Goal: Task Accomplishment & Management: Manage account settings

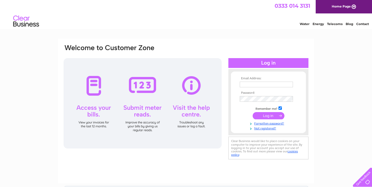
click at [254, 85] on input "text" at bounding box center [266, 85] width 53 height 6
type input "newreneditor@gmail.com"
click at [263, 116] on input "submit" at bounding box center [269, 116] width 32 height 7
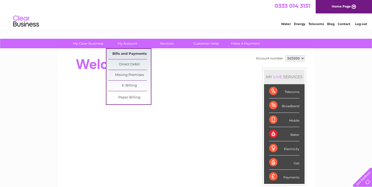
click at [122, 51] on link "Bills and Payments" at bounding box center [129, 54] width 43 height 10
click at [125, 52] on link "Bills and Payments" at bounding box center [129, 54] width 43 height 10
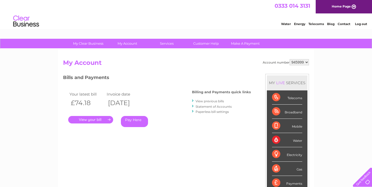
click at [93, 120] on link "." at bounding box center [90, 119] width 45 height 7
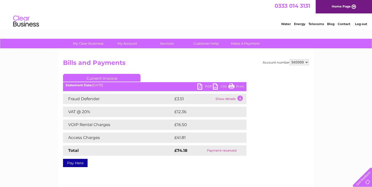
click at [200, 86] on link "PDF" at bounding box center [205, 86] width 16 height 7
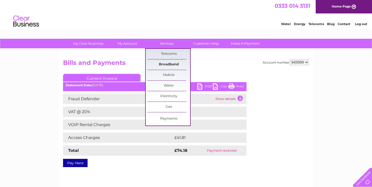
click at [165, 65] on link "Broadband" at bounding box center [169, 64] width 43 height 10
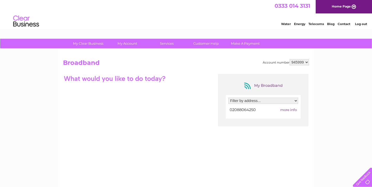
click at [284, 109] on span "more info" at bounding box center [288, 110] width 17 height 4
click at [253, 102] on select "Filter by address... [STREET_ADDRESS]" at bounding box center [263, 101] width 70 height 6
select select "1920653"
click at [228, 98] on select "Filter by address... 3A Cazenove Road, Stoke Newington, London, London, N16 6PA" at bounding box center [263, 101] width 70 height 6
click at [290, 111] on span "more info" at bounding box center [288, 110] width 17 height 4
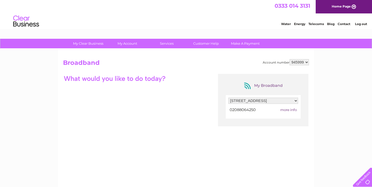
click at [289, 111] on span "more info" at bounding box center [288, 110] width 17 height 4
click at [287, 101] on select "Filter by address... 3A Cazenove Road, Stoke Newington, London, London, N16 6PA" at bounding box center [263, 101] width 70 height 6
click at [228, 98] on select "Filter by address... 3A Cazenove Road, Stoke Newington, London, London, N16 6PA" at bounding box center [263, 101] width 70 height 6
click at [287, 101] on select "Filter by address... 3A Cazenove Road, Stoke Newington, London, London, N16 6PA" at bounding box center [263, 101] width 70 height 6
click at [184, 104] on div "My Broadband Filter by address... 3A Cazenove Road, Stoke Newington, London, Lo…" at bounding box center [186, 124] width 246 height 101
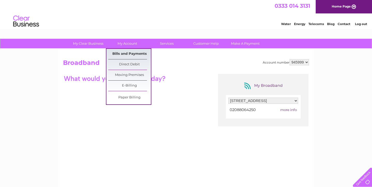
click at [129, 52] on link "Bills and Payments" at bounding box center [129, 54] width 43 height 10
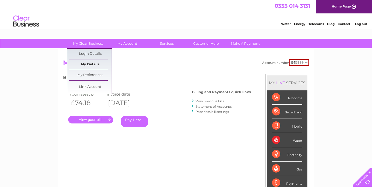
click at [94, 63] on link "My Details" at bounding box center [90, 64] width 43 height 10
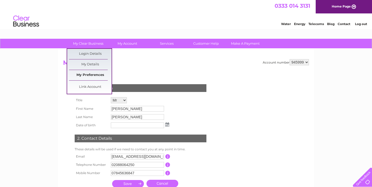
click at [96, 72] on link "My Preferences" at bounding box center [90, 75] width 43 height 10
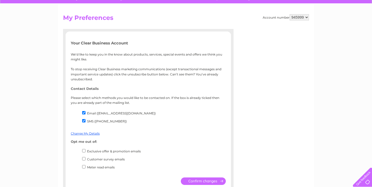
scroll to position [28, 0]
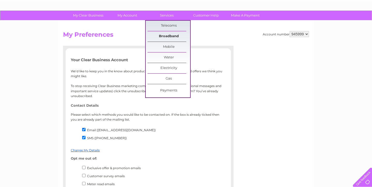
click at [165, 34] on link "Broadband" at bounding box center [169, 36] width 43 height 10
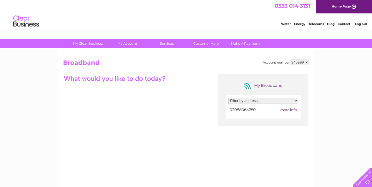
click at [288, 110] on span "more info" at bounding box center [288, 110] width 17 height 4
click at [275, 101] on select "Filter by address... 3A Cazenove Road, Stoke Newington, London, London, N16 6PA" at bounding box center [263, 101] width 70 height 6
select select "1920653"
click at [228, 98] on select "Filter by address... 3A Cazenove Road, Stoke Newington, London, London, N16 6PA" at bounding box center [263, 101] width 70 height 6
click at [287, 110] on div at bounding box center [263, 109] width 70 height 7
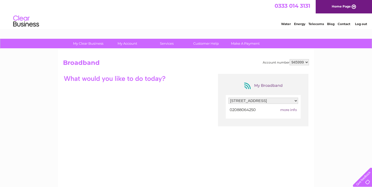
click at [284, 110] on span "more info" at bounding box center [288, 110] width 17 height 4
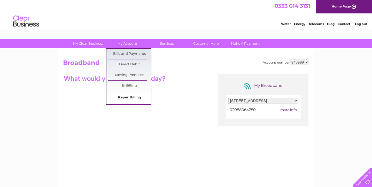
click at [126, 96] on link "Paper Billing" at bounding box center [129, 98] width 43 height 10
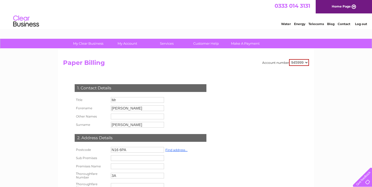
click at [298, 63] on select "945999" at bounding box center [299, 62] width 20 height 7
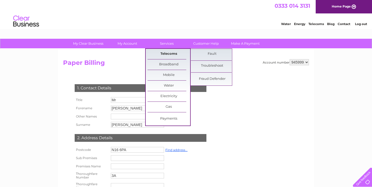
click at [170, 51] on link "Telecoms" at bounding box center [169, 54] width 43 height 10
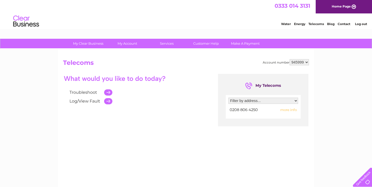
click at [289, 109] on span "more info" at bounding box center [288, 110] width 17 height 4
click at [287, 111] on span "more info" at bounding box center [288, 110] width 17 height 4
click at [249, 102] on select "Filter by address... [STREET_ADDRESS]" at bounding box center [263, 101] width 70 height 6
select select "1920653"
click at [228, 98] on select "Filter by address... [STREET_ADDRESS]" at bounding box center [263, 101] width 70 height 6
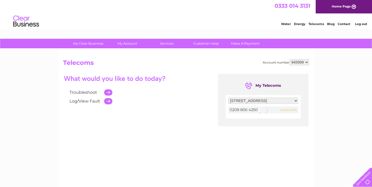
click at [285, 110] on div at bounding box center [263, 109] width 70 height 7
click at [287, 109] on span "more info" at bounding box center [288, 110] width 17 height 4
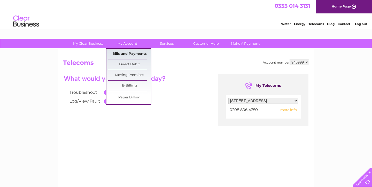
click at [135, 53] on link "Bills and Payments" at bounding box center [129, 54] width 43 height 10
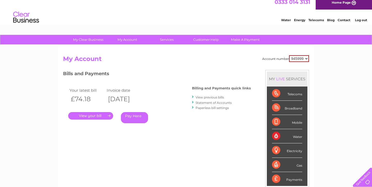
scroll to position [5, 0]
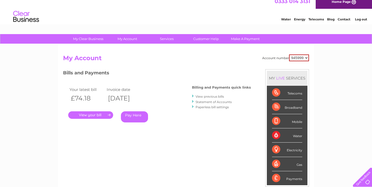
click at [212, 101] on link "Statement of Accounts" at bounding box center [214, 102] width 36 height 4
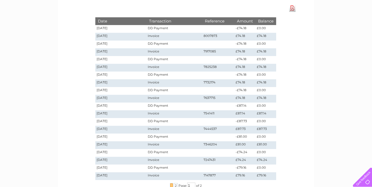
scroll to position [68, 0]
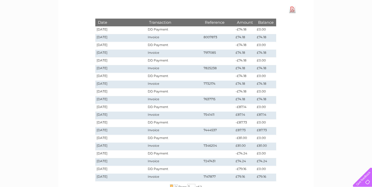
click at [292, 11] on link "Download Pdf" at bounding box center [292, 9] width 6 height 7
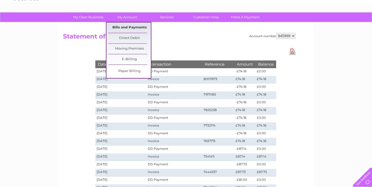
click at [125, 26] on link "Bills and Payments" at bounding box center [129, 27] width 43 height 10
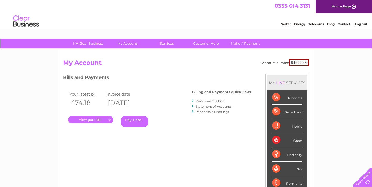
click at [206, 101] on link "View previous bills" at bounding box center [210, 101] width 28 height 4
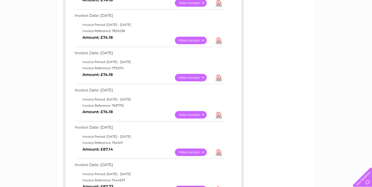
scroll to position [160, 0]
click at [187, 151] on link "View" at bounding box center [194, 151] width 38 height 7
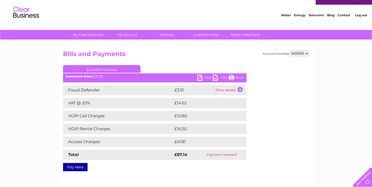
scroll to position [10, 0]
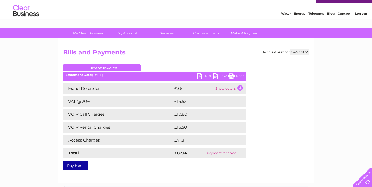
click at [200, 76] on link "PDF" at bounding box center [205, 76] width 16 height 7
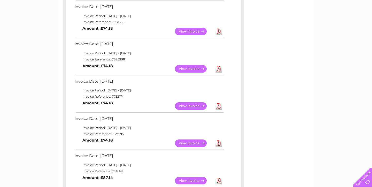
scroll to position [128, 0]
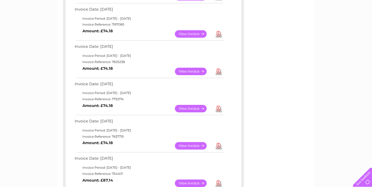
click at [184, 145] on link "View" at bounding box center [194, 145] width 38 height 7
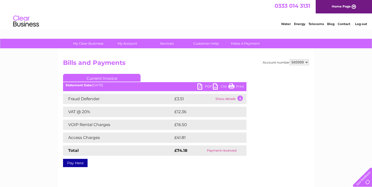
click at [202, 85] on link "PDF" at bounding box center [205, 86] width 16 height 7
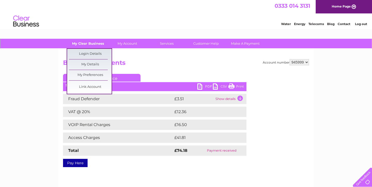
click at [93, 43] on link "My Clear Business" at bounding box center [88, 44] width 43 height 10
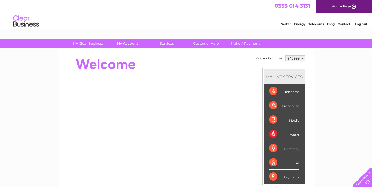
click at [122, 43] on link "My Account" at bounding box center [127, 44] width 43 height 10
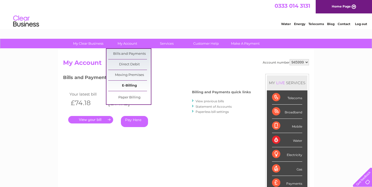
click at [134, 84] on link "E-Billing" at bounding box center [129, 86] width 43 height 10
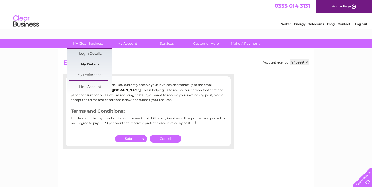
click at [94, 64] on link "My Details" at bounding box center [90, 64] width 43 height 10
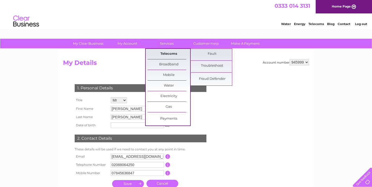
click at [158, 53] on link "Telecoms" at bounding box center [169, 54] width 43 height 10
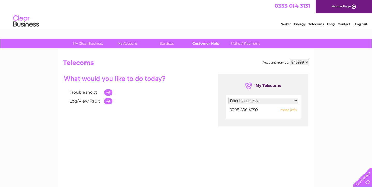
click at [203, 42] on link "Customer Help" at bounding box center [206, 44] width 43 height 10
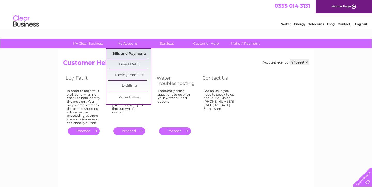
click at [125, 52] on link "Bills and Payments" at bounding box center [129, 54] width 43 height 10
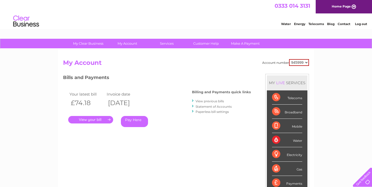
click at [296, 62] on select "945999" at bounding box center [299, 62] width 20 height 7
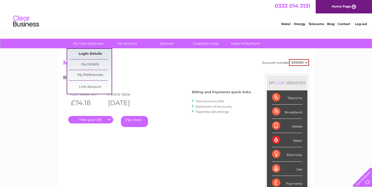
click at [91, 54] on link "Login Details" at bounding box center [90, 54] width 43 height 10
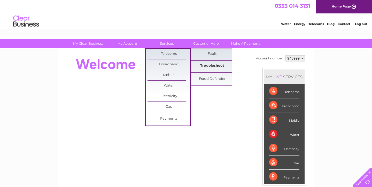
click at [203, 63] on link "Troubleshoot" at bounding box center [212, 66] width 43 height 10
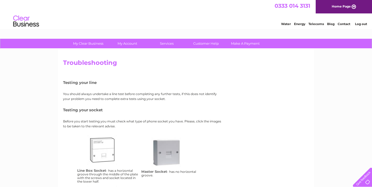
click at [283, 78] on div "Troubleshooting Testing your line You should always undertake a line test befor…" at bounding box center [186, 143] width 246 height 169
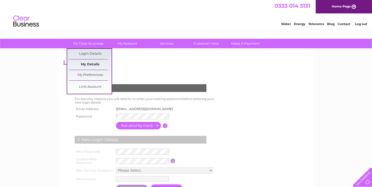
click at [89, 62] on link "My Details" at bounding box center [90, 64] width 43 height 10
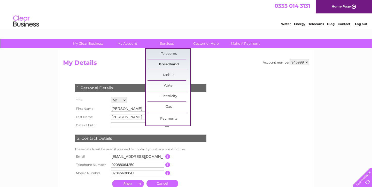
click at [176, 63] on link "Broadband" at bounding box center [169, 64] width 43 height 10
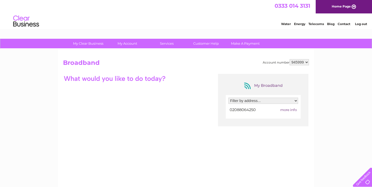
click at [286, 109] on span "more info" at bounding box center [288, 110] width 17 height 4
click at [283, 100] on select "Filter by address... [STREET_ADDRESS]" at bounding box center [263, 101] width 70 height 6
select select "1920653"
click at [228, 98] on select "Filter by address... [STREET_ADDRESS]" at bounding box center [263, 101] width 70 height 6
click at [288, 110] on span "more info" at bounding box center [288, 110] width 17 height 4
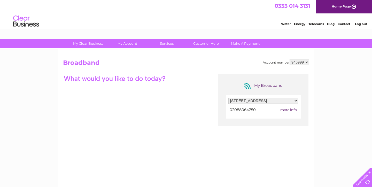
click at [288, 110] on span "more info" at bounding box center [288, 110] width 17 height 4
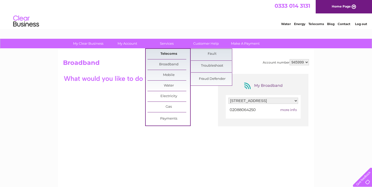
click at [172, 51] on link "Telecoms" at bounding box center [169, 54] width 43 height 10
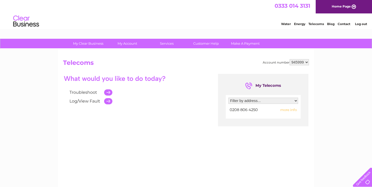
click at [290, 110] on span "more info" at bounding box center [288, 110] width 17 height 4
click at [287, 100] on select "Filter by address... 3A Cazenove Road, Stoke Newington, London, London, N16 6PA" at bounding box center [263, 101] width 70 height 6
select select "1920653"
click at [228, 98] on select "Filter by address... 3A Cazenove Road, Stoke Newington, London, London, N16 6PA" at bounding box center [263, 101] width 70 height 6
click at [360, 24] on link "Log out" at bounding box center [361, 24] width 12 height 4
